Goal: Information Seeking & Learning: Learn about a topic

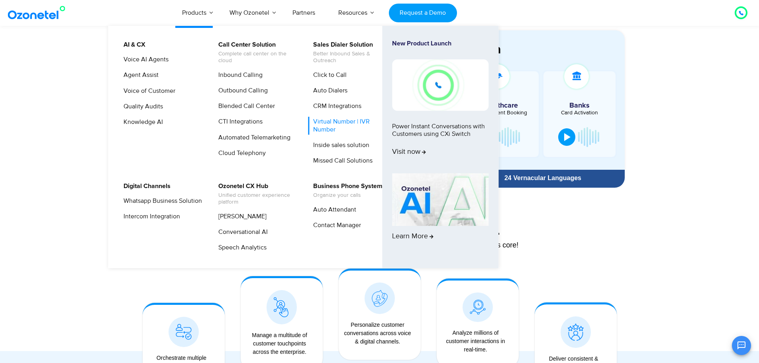
click at [331, 124] on link "Virtual Number | IVR Number" at bounding box center [350, 126] width 85 height 18
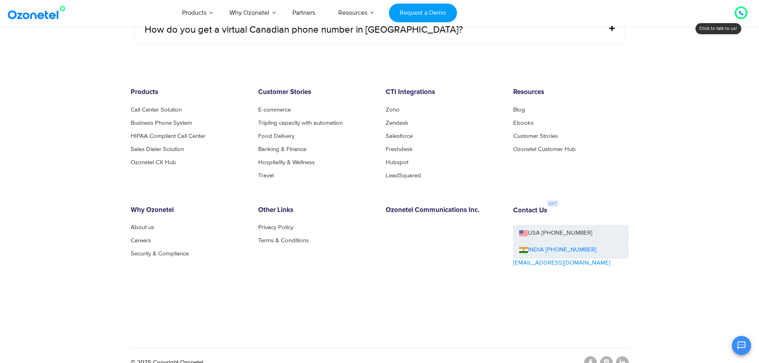
scroll to position [3466, 0]
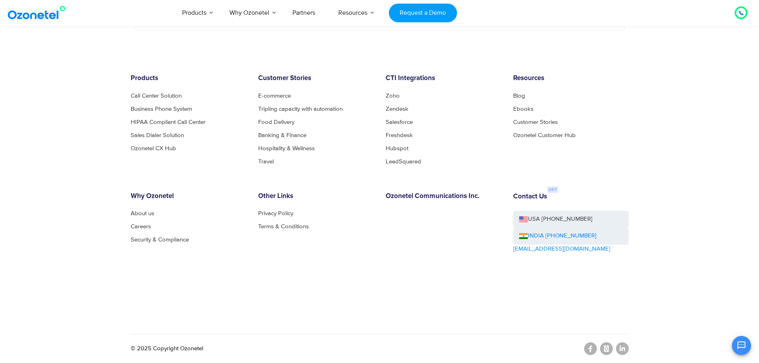
click at [449, 47] on footer "Products Call Center Solution Business Phone System HIPAA Compliant Call Center…" at bounding box center [379, 199] width 759 height 328
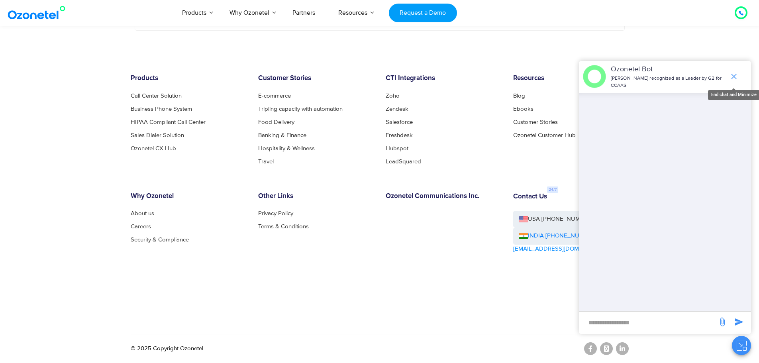
click at [734, 76] on icon "end chat or minimize" at bounding box center [734, 77] width 6 height 6
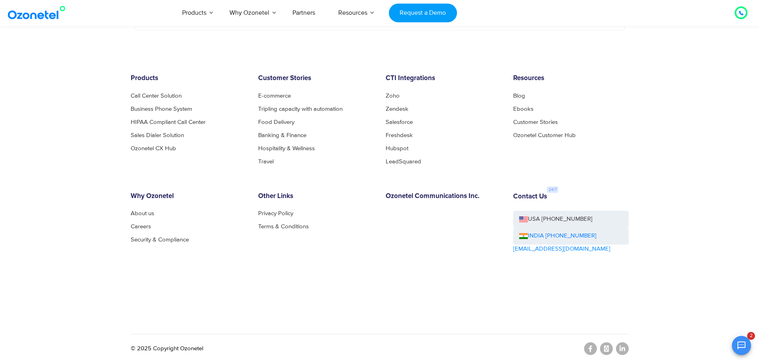
click at [515, 43] on footer "Products Call Center Solution Business Phone System HIPAA Compliant Call Center…" at bounding box center [379, 199] width 759 height 328
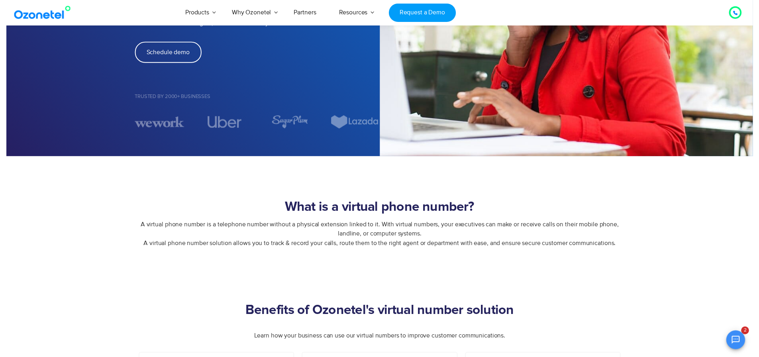
scroll to position [0, 0]
